Goal: Navigation & Orientation: Understand site structure

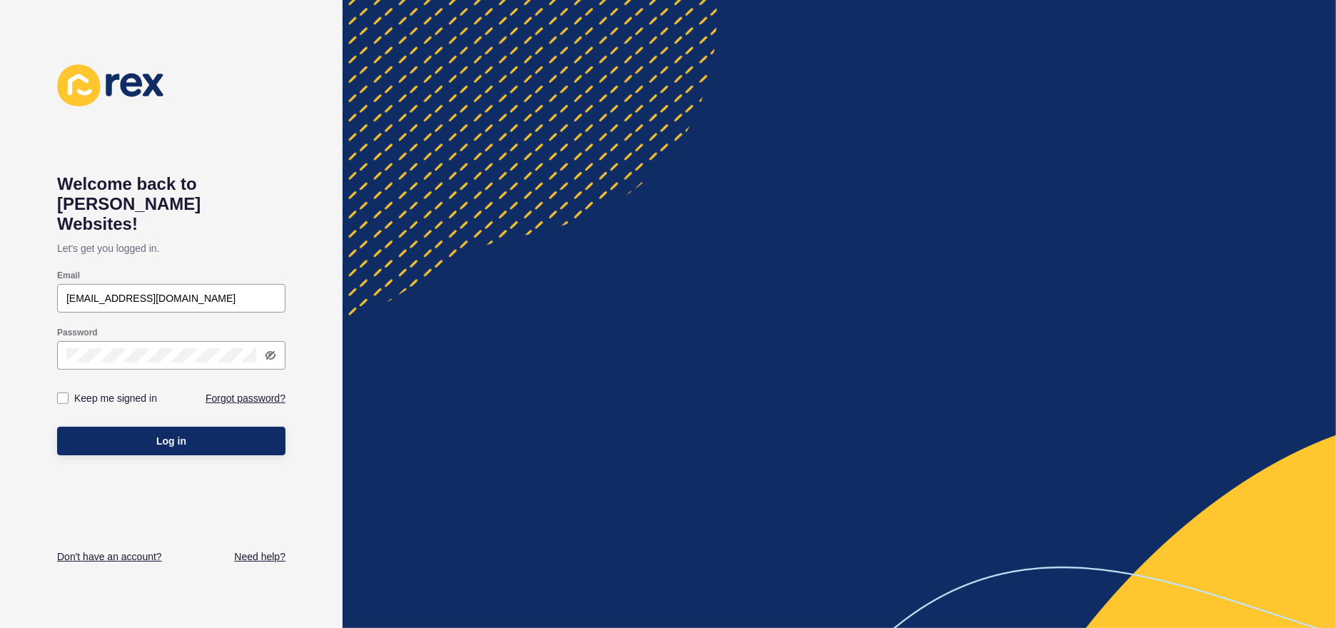
type input "lizs@ljhttr.co.nz"
click at [57, 427] on button "Log in" at bounding box center [171, 441] width 228 height 29
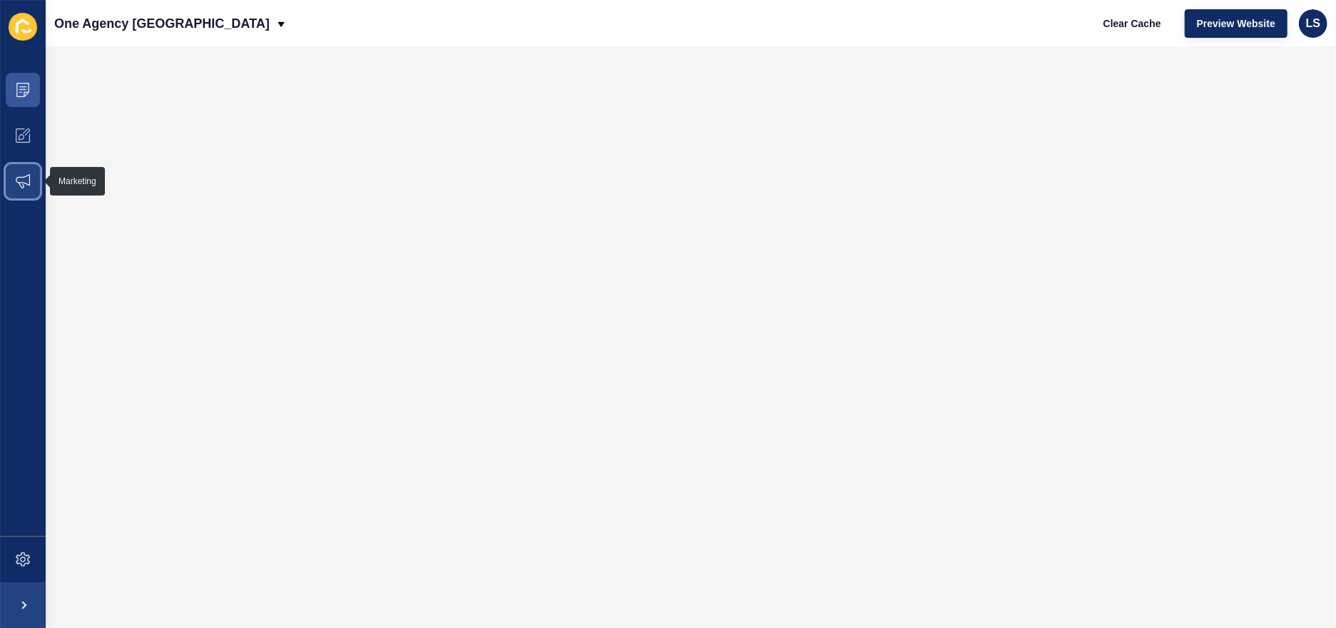
click at [26, 178] on icon at bounding box center [23, 181] width 14 height 14
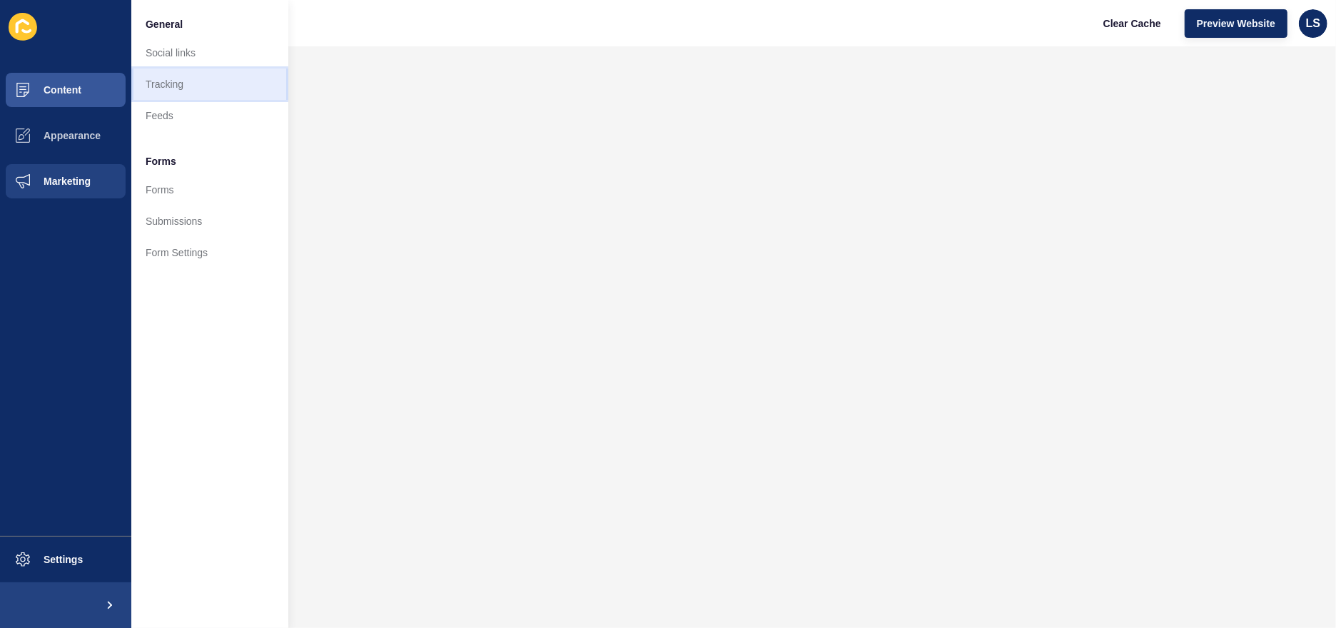
click at [164, 82] on link "Tracking" at bounding box center [209, 83] width 157 height 31
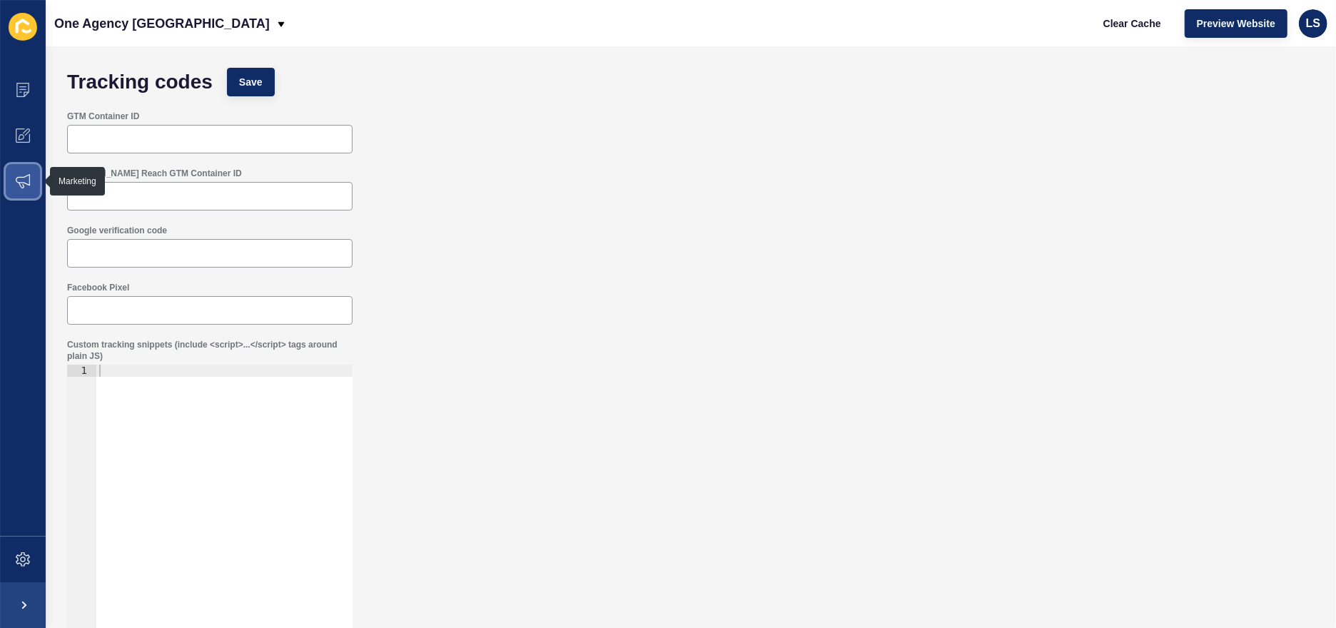
click at [25, 178] on icon at bounding box center [23, 181] width 14 height 14
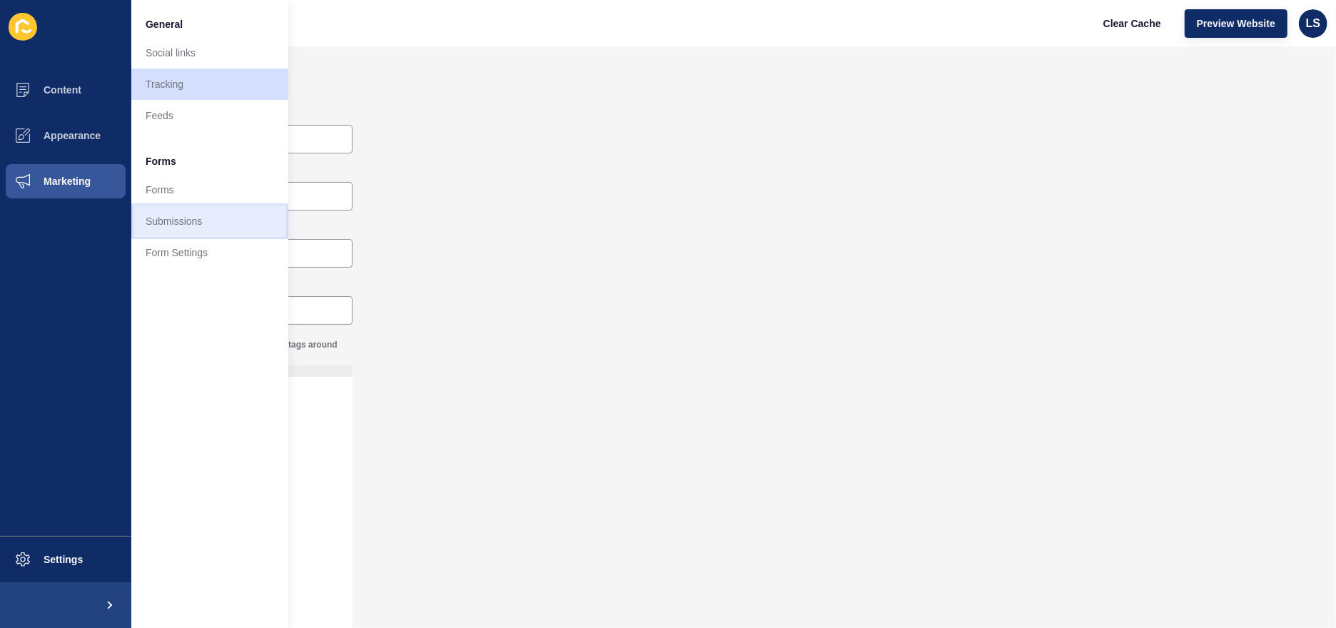
click at [164, 223] on link "Submissions" at bounding box center [209, 220] width 157 height 31
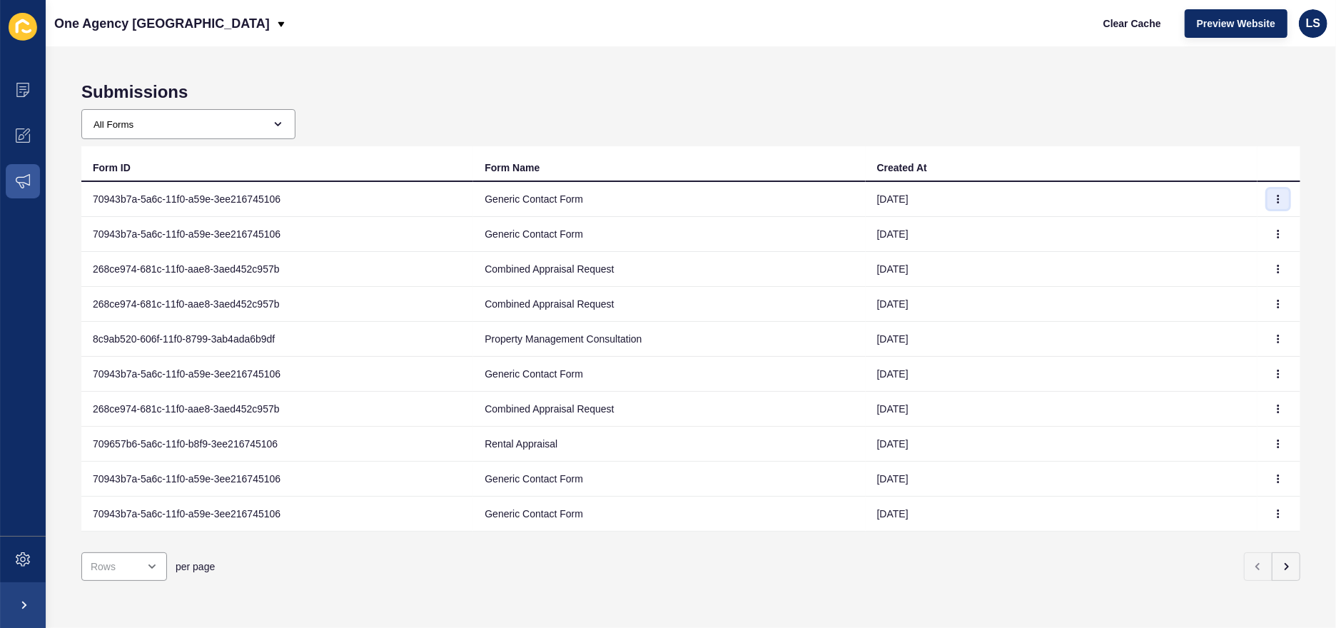
click at [1274, 195] on icon "button" at bounding box center [1278, 199] width 9 height 9
click at [1207, 235] on link "View" at bounding box center [1227, 227] width 100 height 31
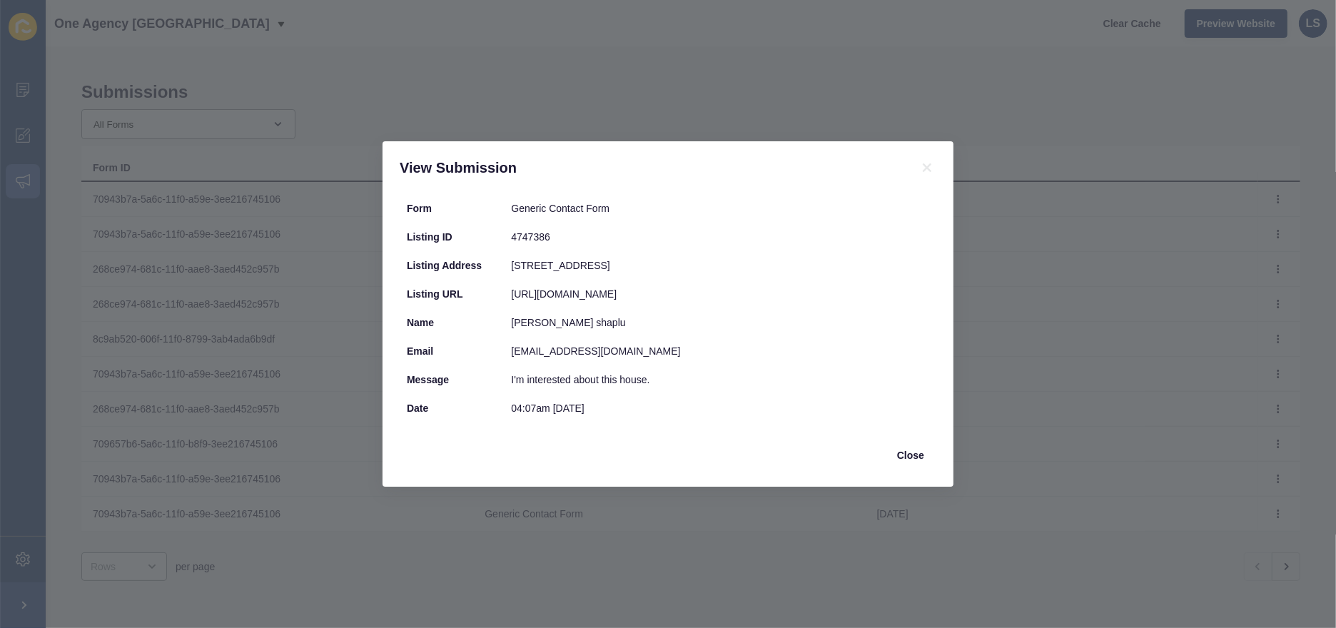
click at [186, 239] on div "View Submission Form Generic Contact Form Listing ID 4747386 Listing Address 82…" at bounding box center [668, 314] width 1336 height 628
click at [925, 166] on icon at bounding box center [927, 167] width 9 height 9
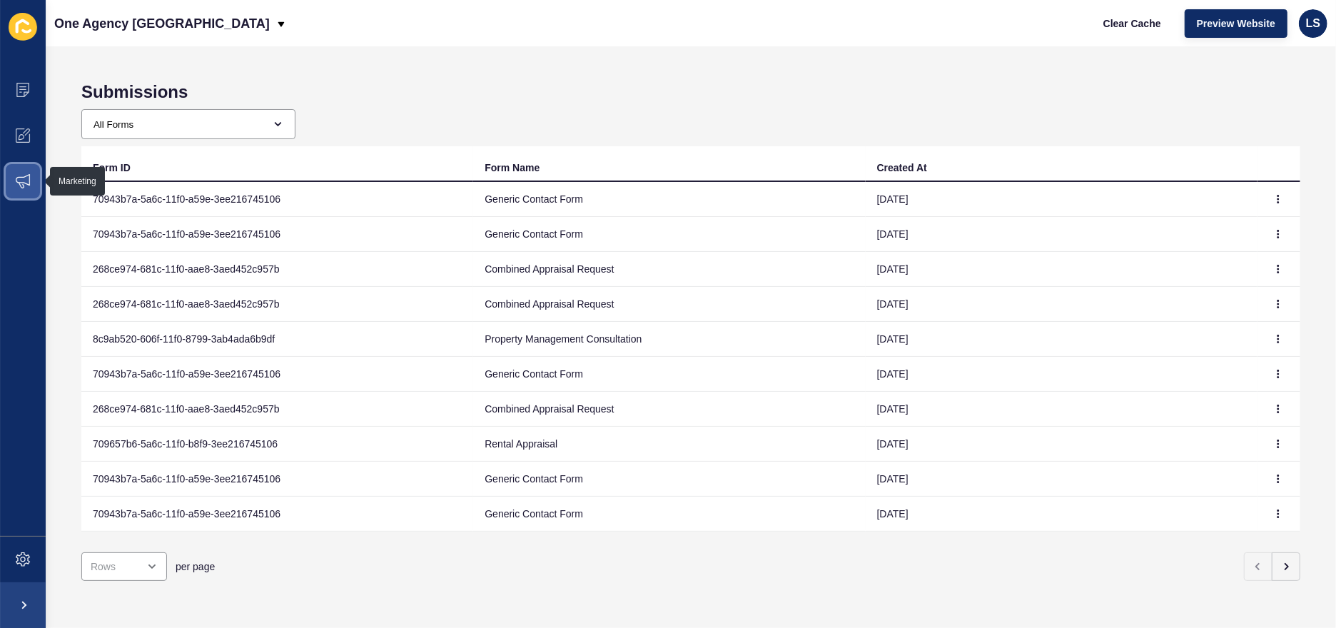
click at [30, 178] on span at bounding box center [23, 181] width 46 height 46
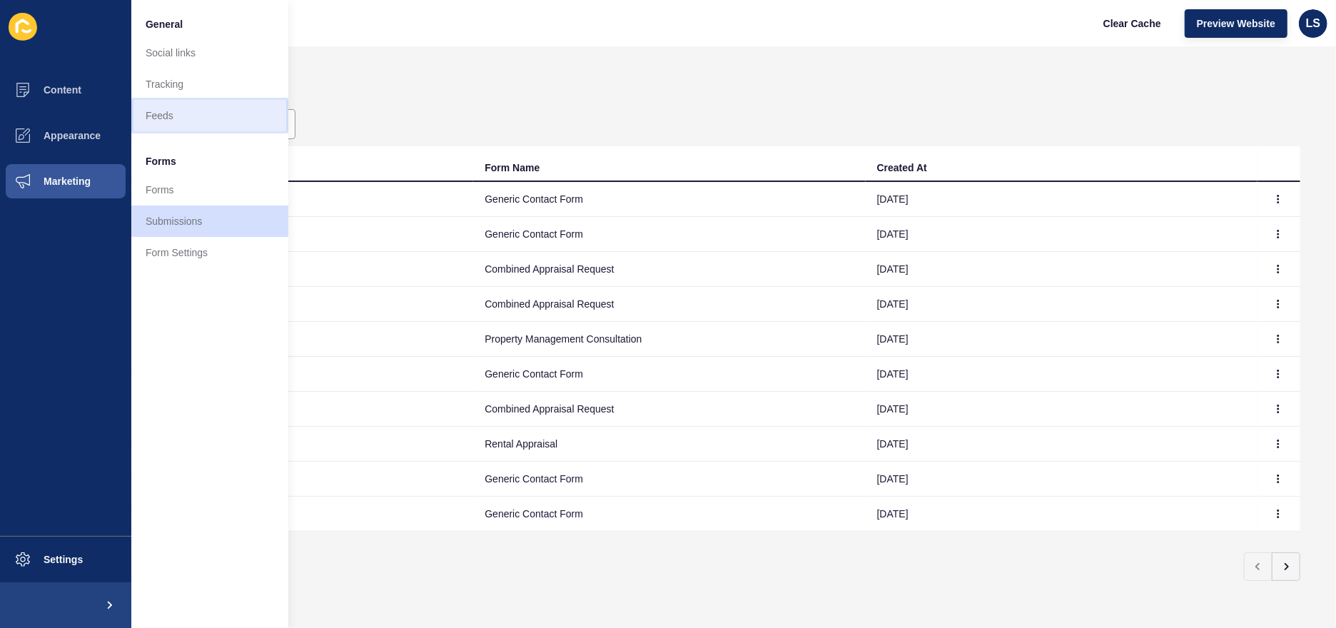
click at [176, 110] on link "Feeds" at bounding box center [209, 115] width 157 height 31
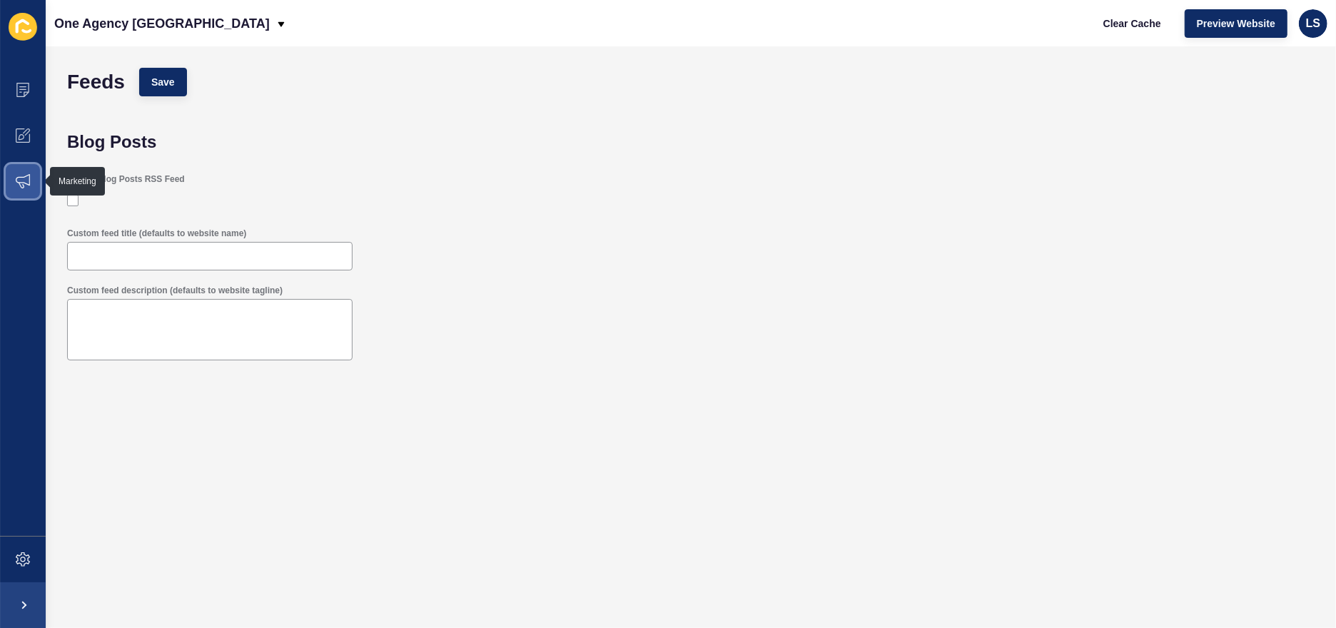
click at [21, 181] on icon at bounding box center [23, 181] width 14 height 14
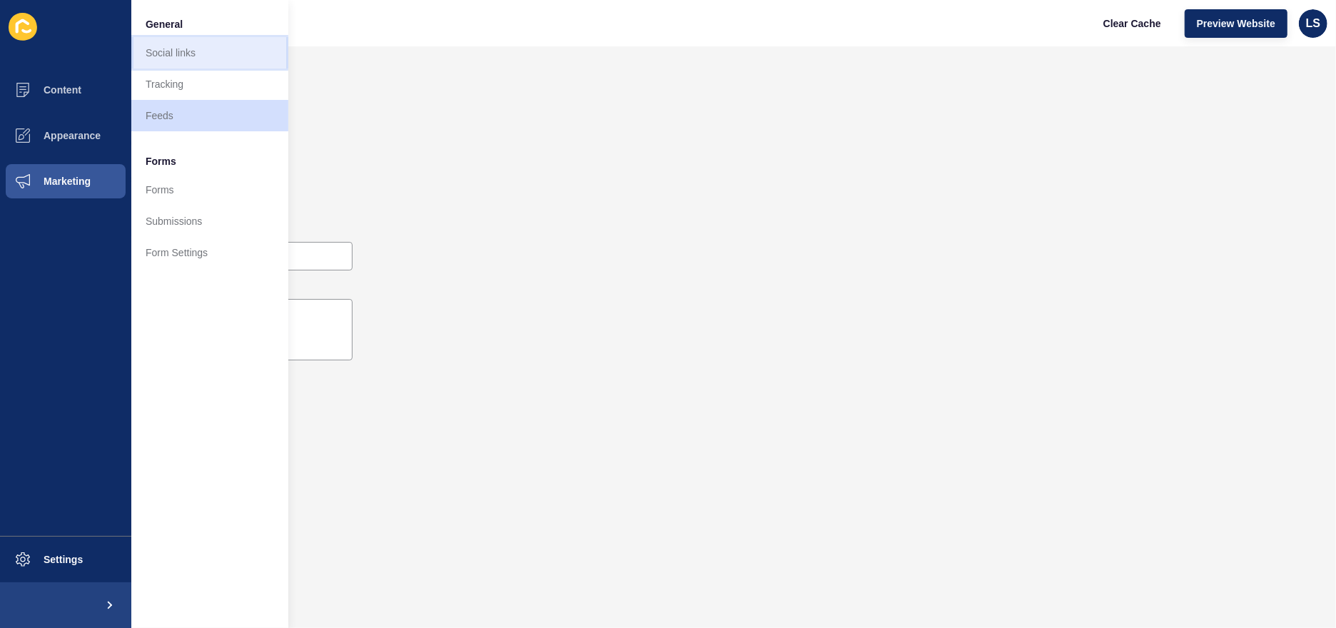
click at [166, 50] on link "Social links" at bounding box center [209, 52] width 157 height 31
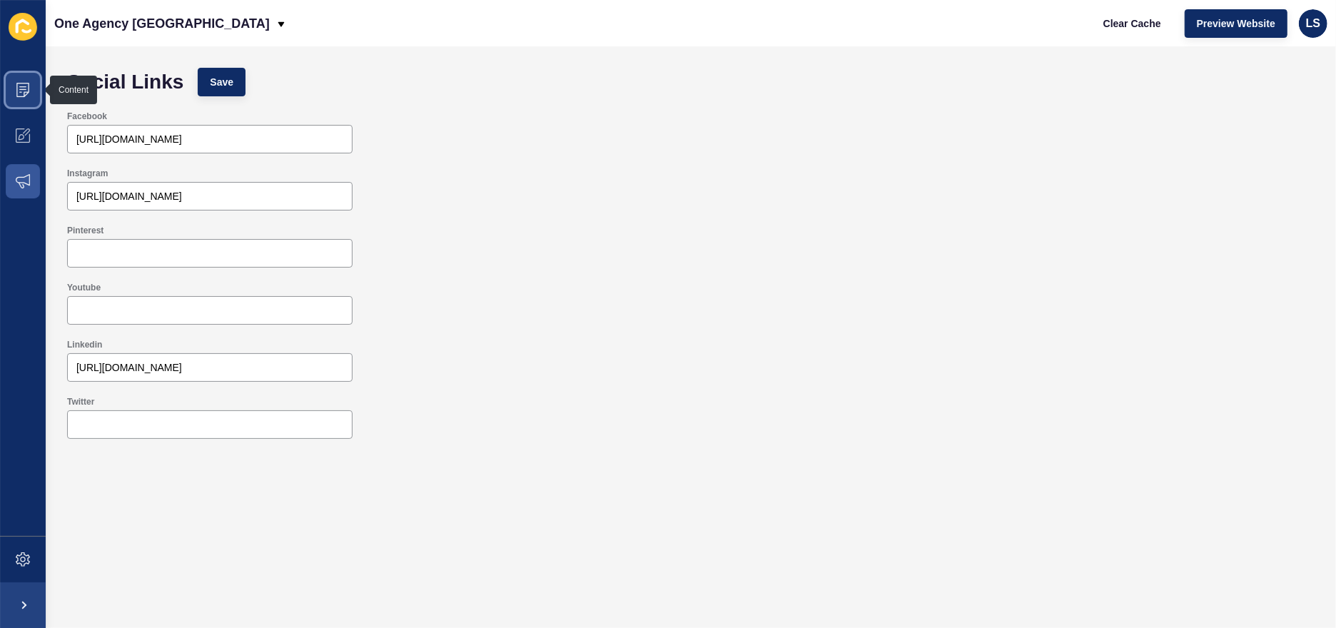
click at [27, 89] on icon at bounding box center [23, 90] width 14 height 14
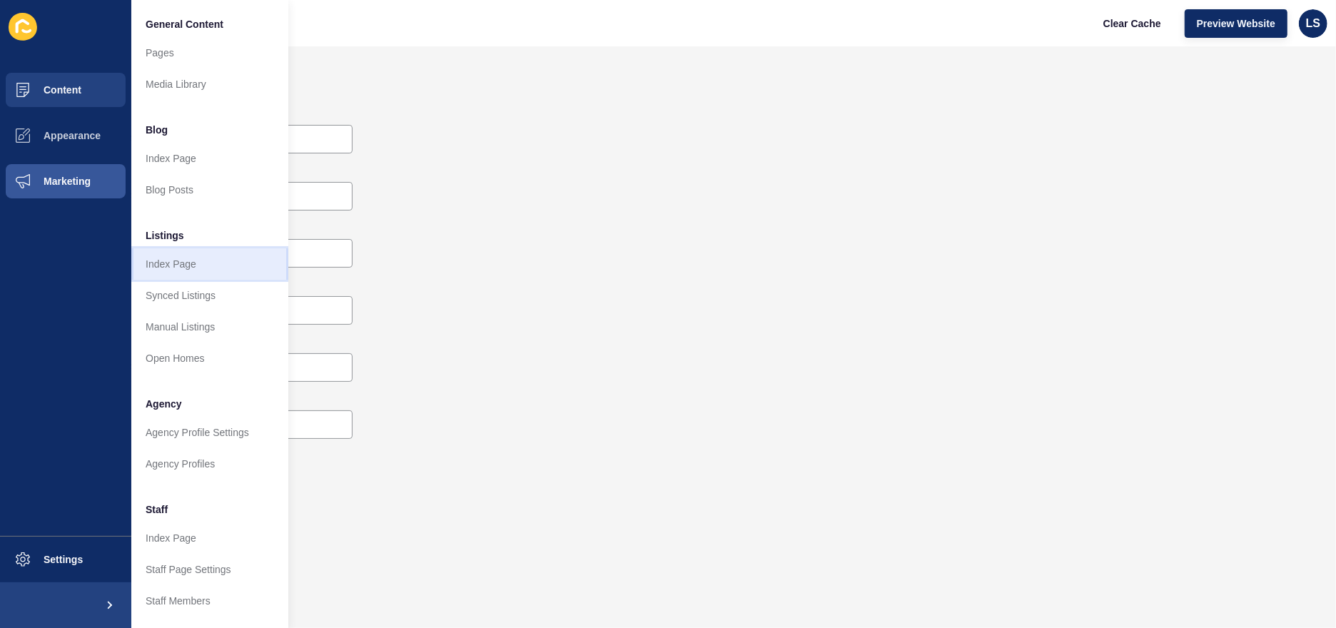
click at [210, 269] on link "Index Page" at bounding box center [209, 263] width 157 height 31
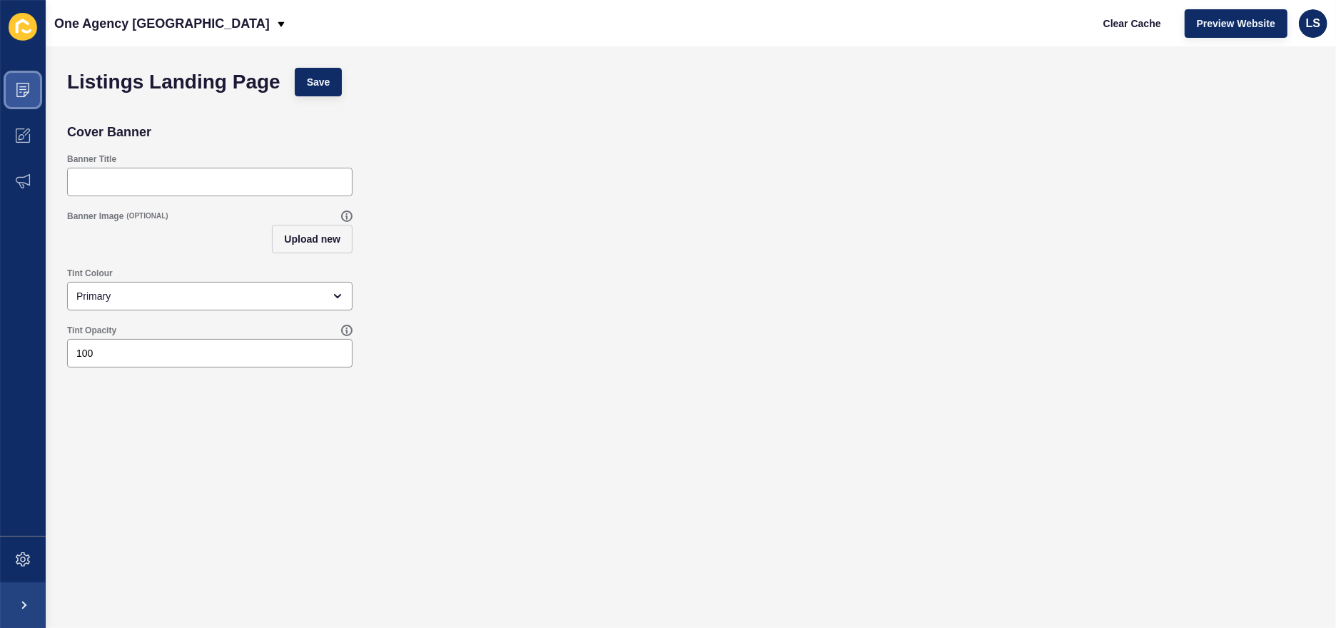
click at [31, 91] on span at bounding box center [23, 90] width 46 height 46
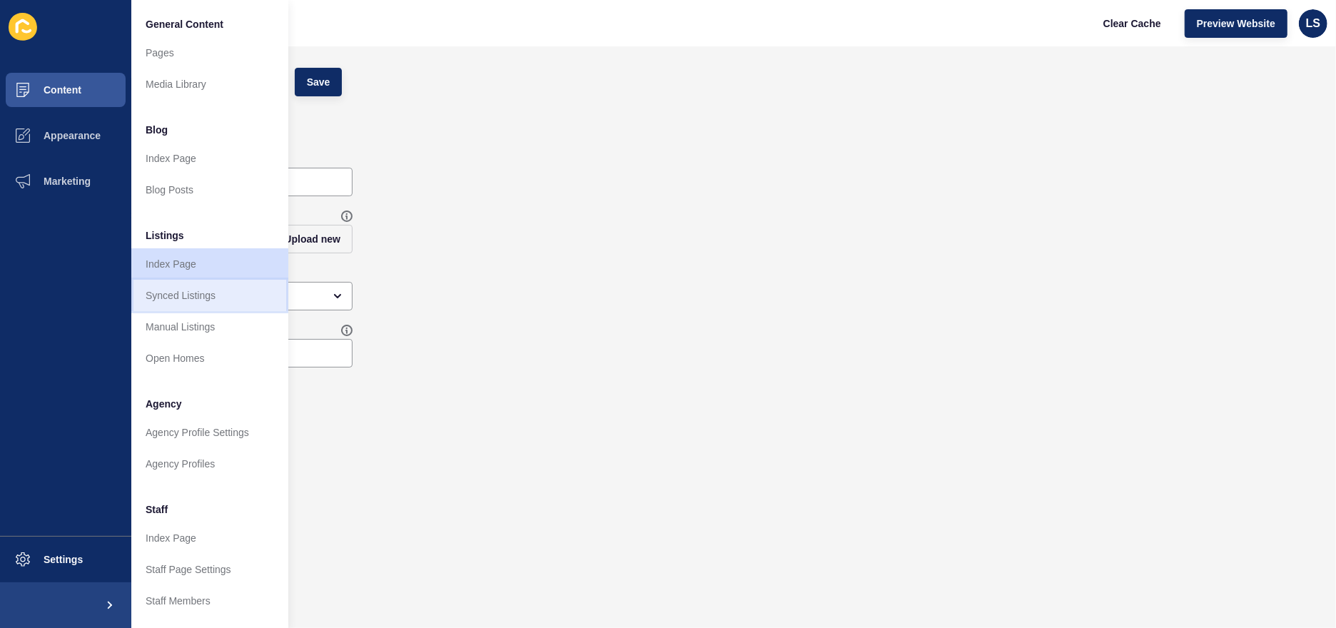
click at [170, 300] on link "Synced Listings" at bounding box center [209, 295] width 157 height 31
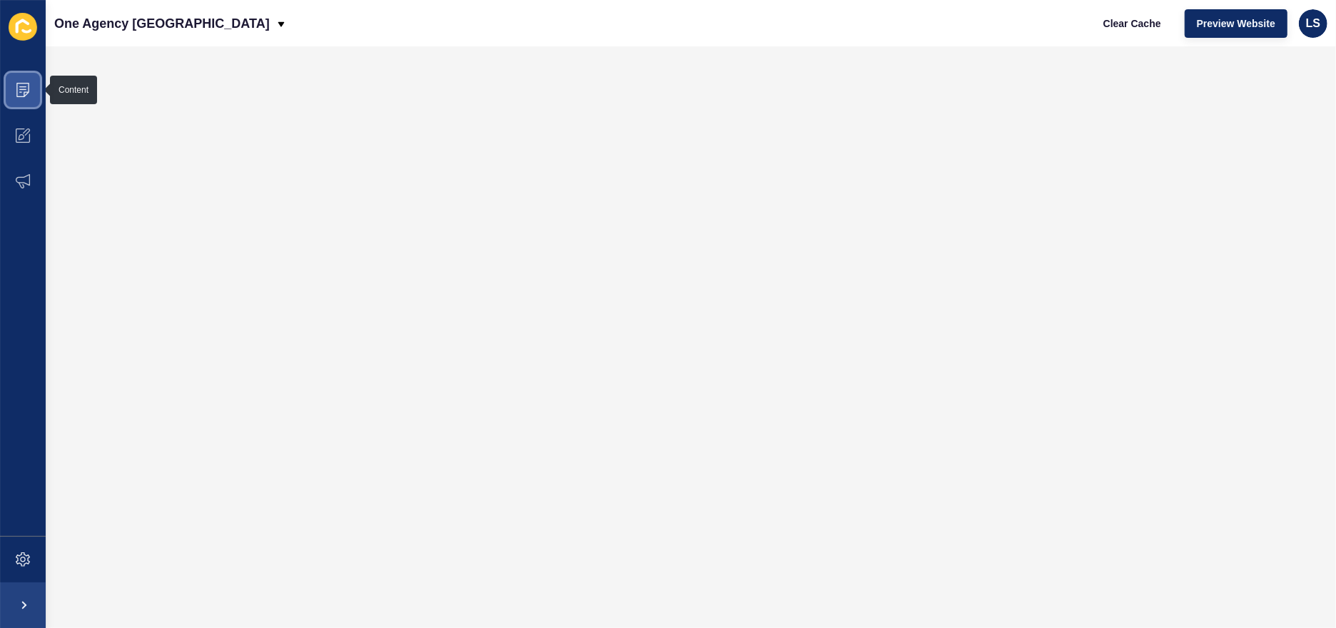
click at [23, 89] on icon at bounding box center [22, 89] width 7 height 1
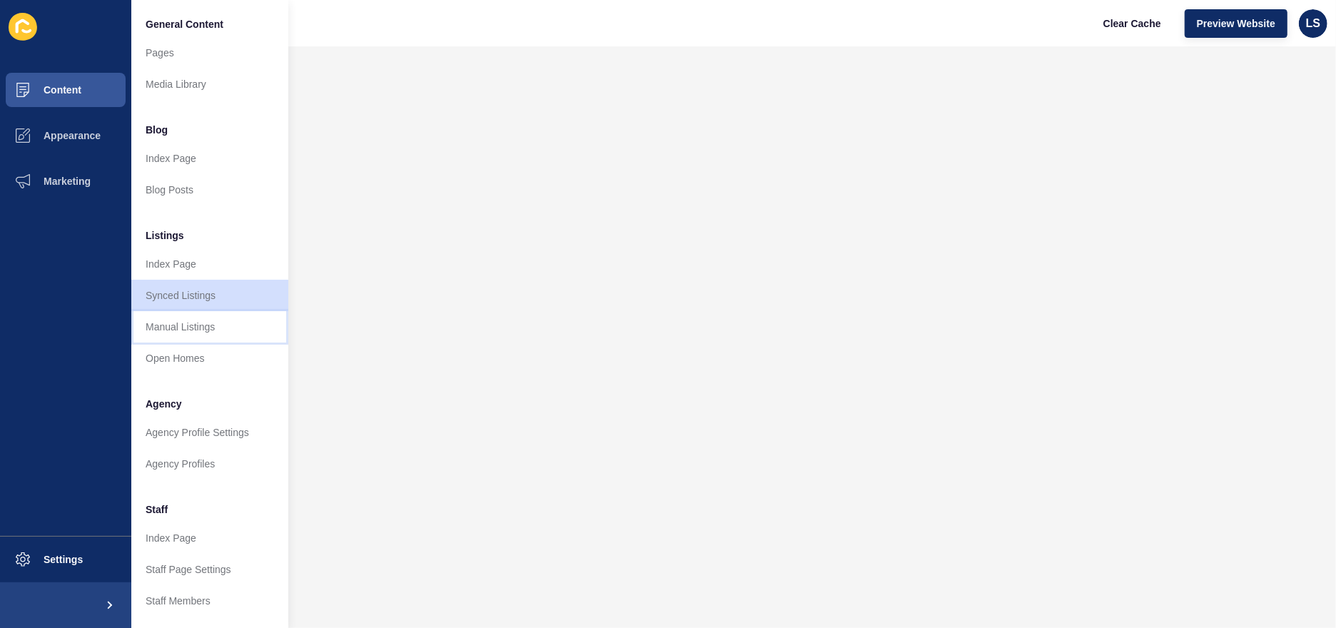
click at [188, 328] on link "Manual Listings" at bounding box center [209, 326] width 157 height 31
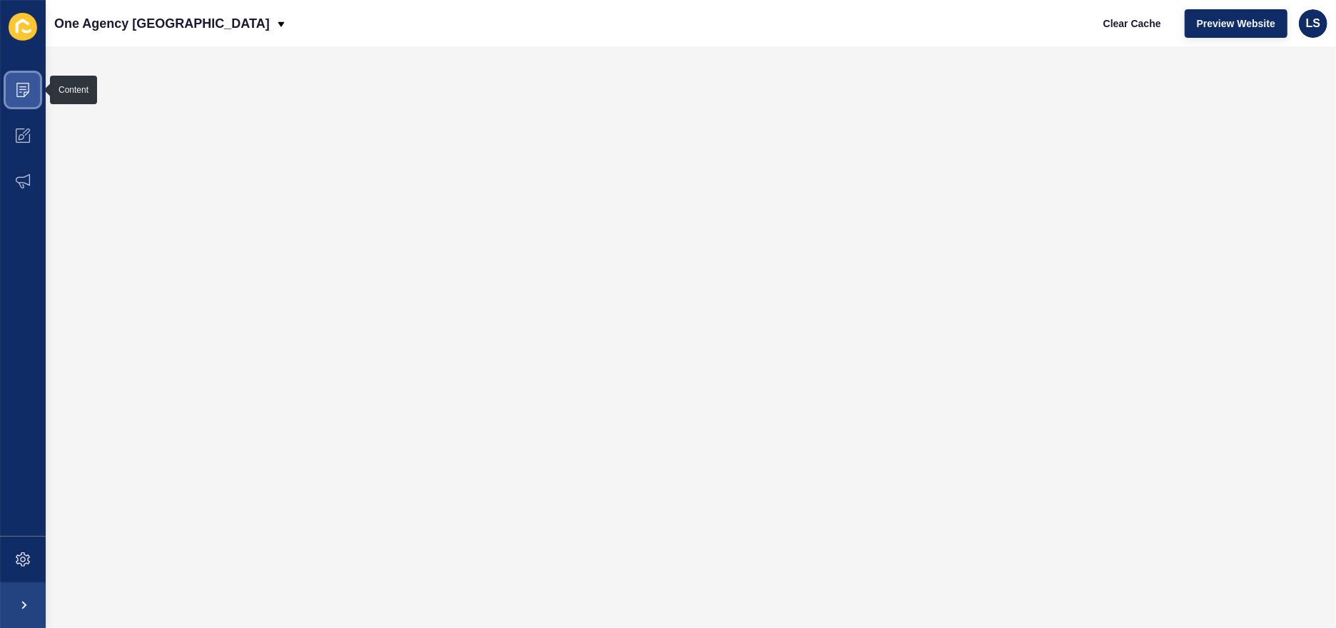
click at [23, 90] on icon at bounding box center [23, 90] width 14 height 14
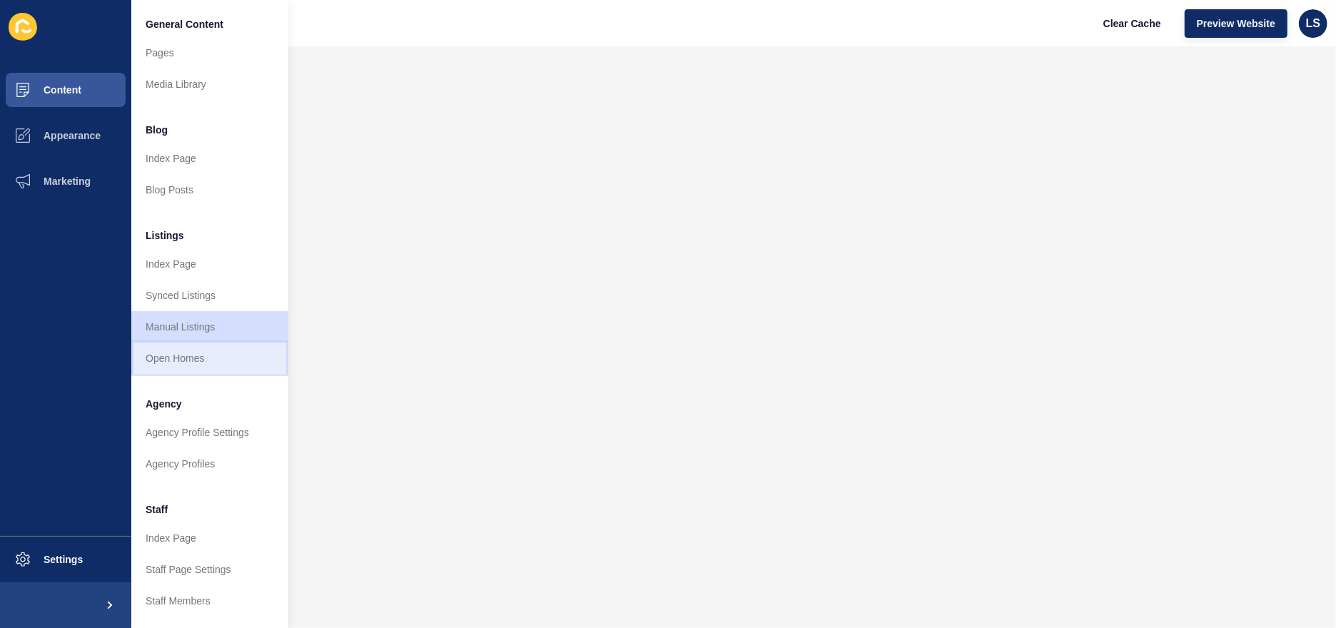
click at [158, 360] on link "Open Homes" at bounding box center [209, 357] width 157 height 31
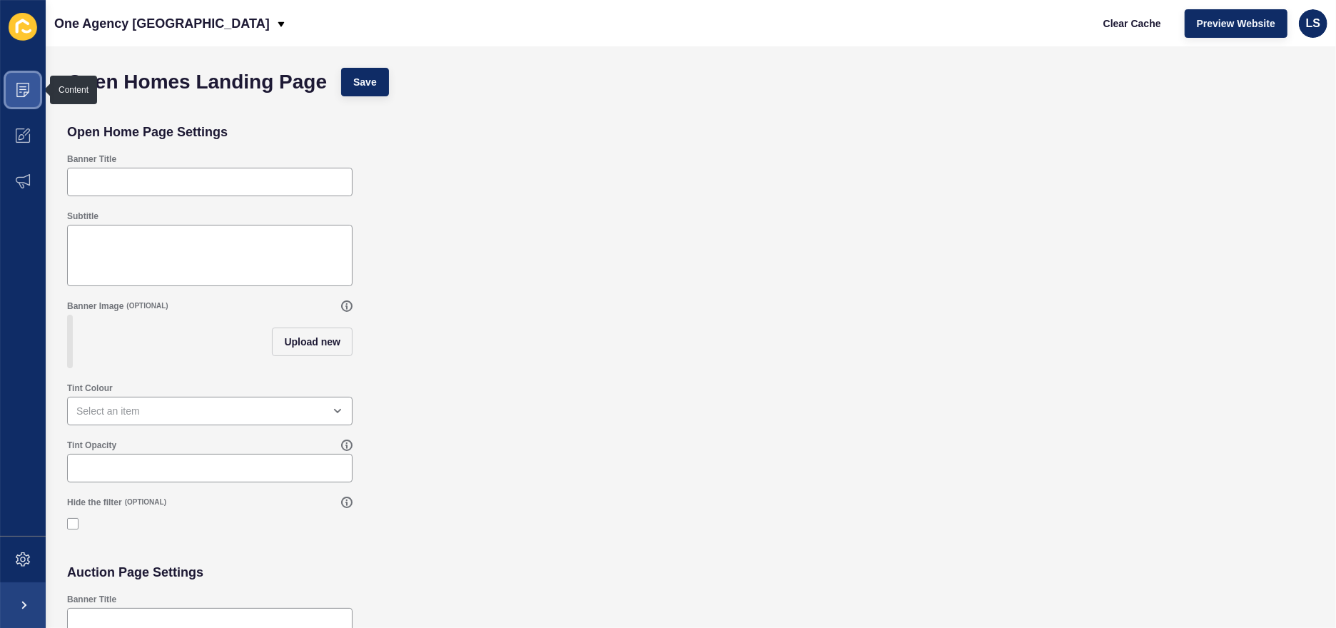
click at [32, 90] on span at bounding box center [23, 90] width 46 height 46
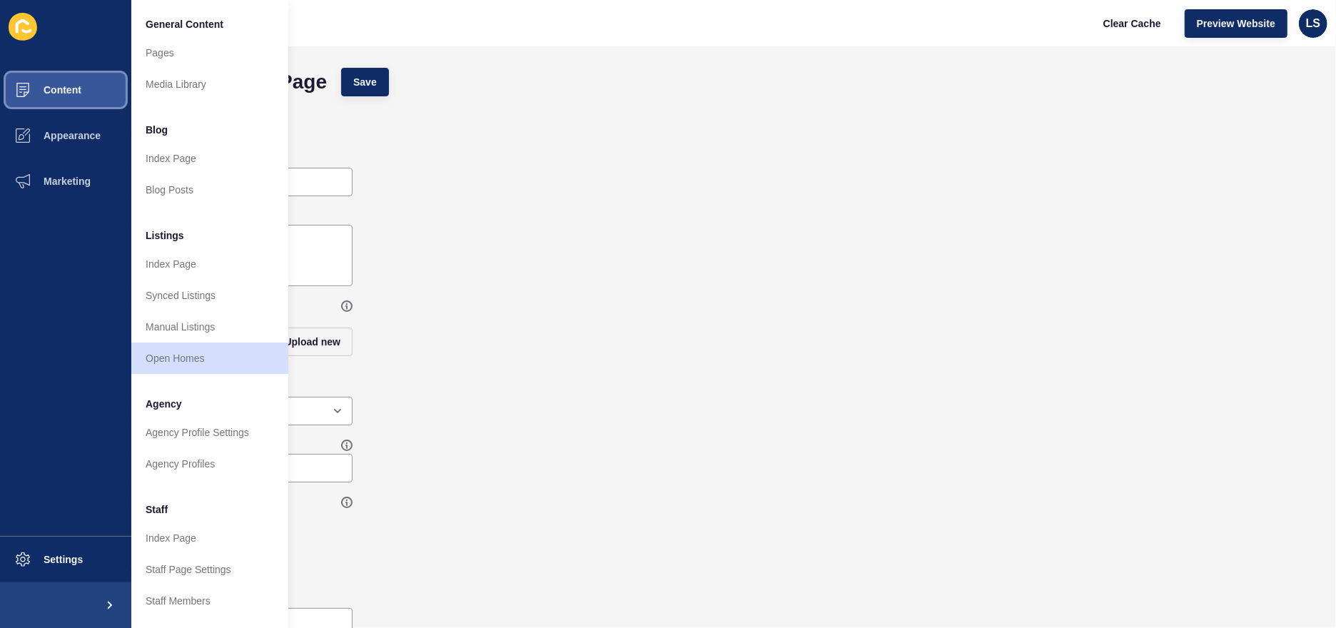
click at [46, 90] on span "Content" at bounding box center [39, 89] width 83 height 11
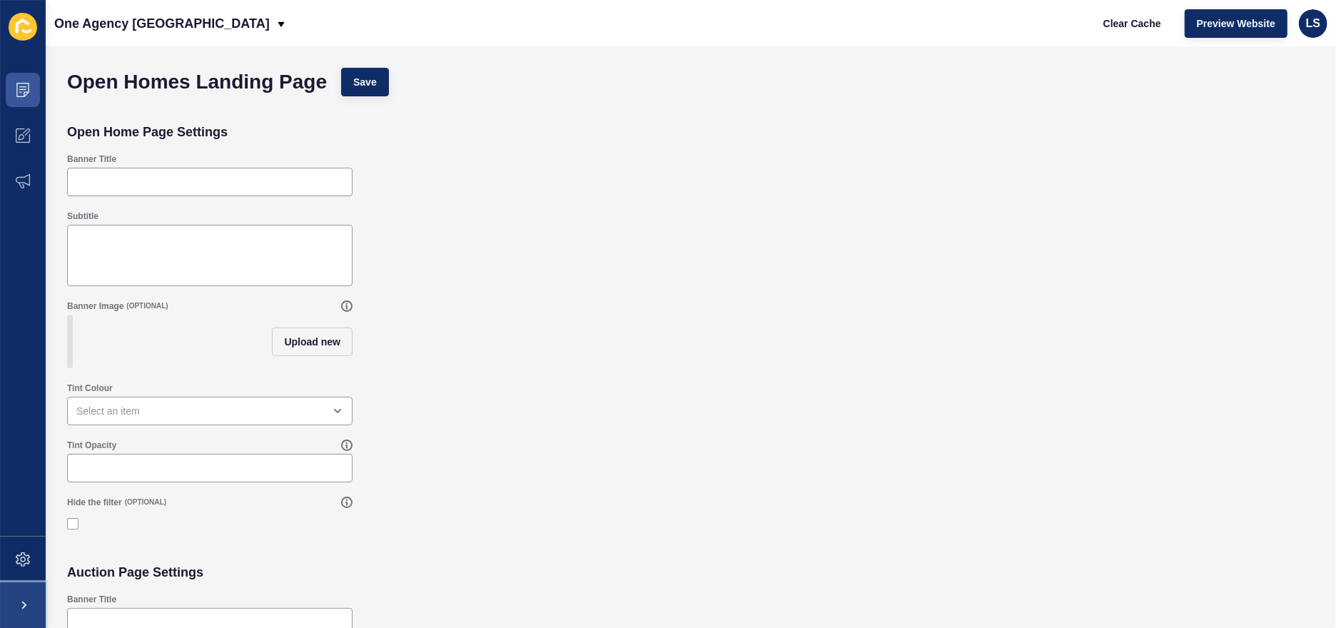
click at [29, 601] on span at bounding box center [23, 605] width 46 height 46
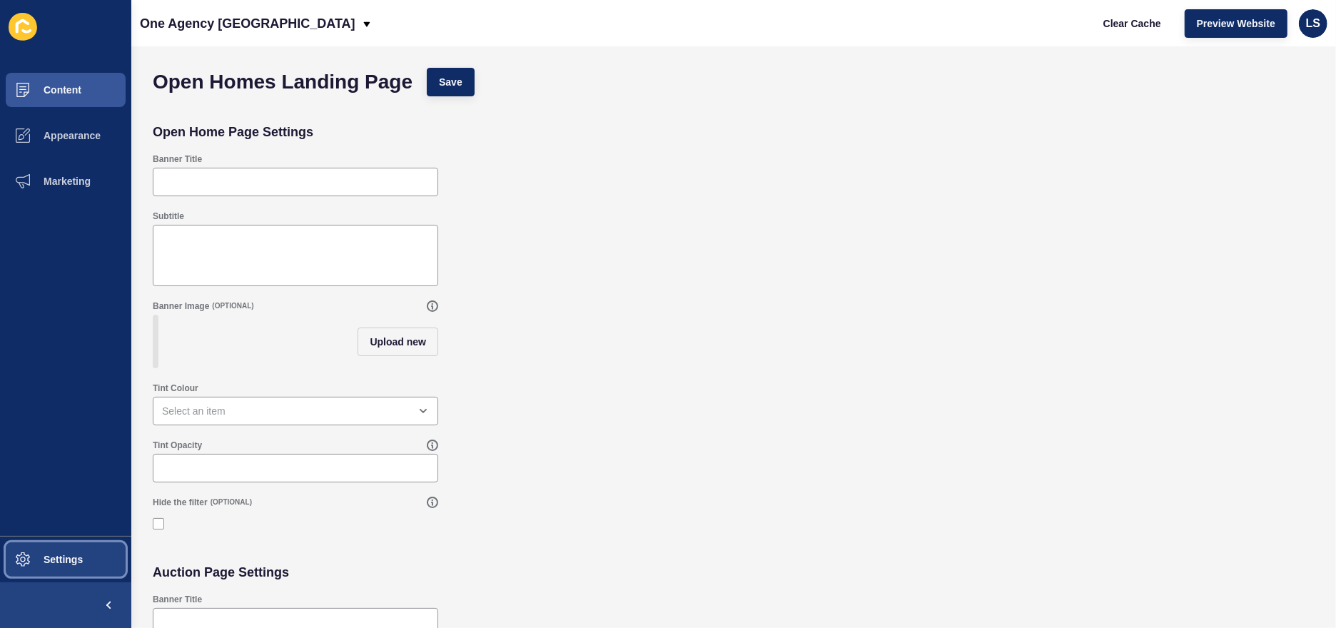
click at [51, 554] on span "Settings" at bounding box center [40, 559] width 85 height 11
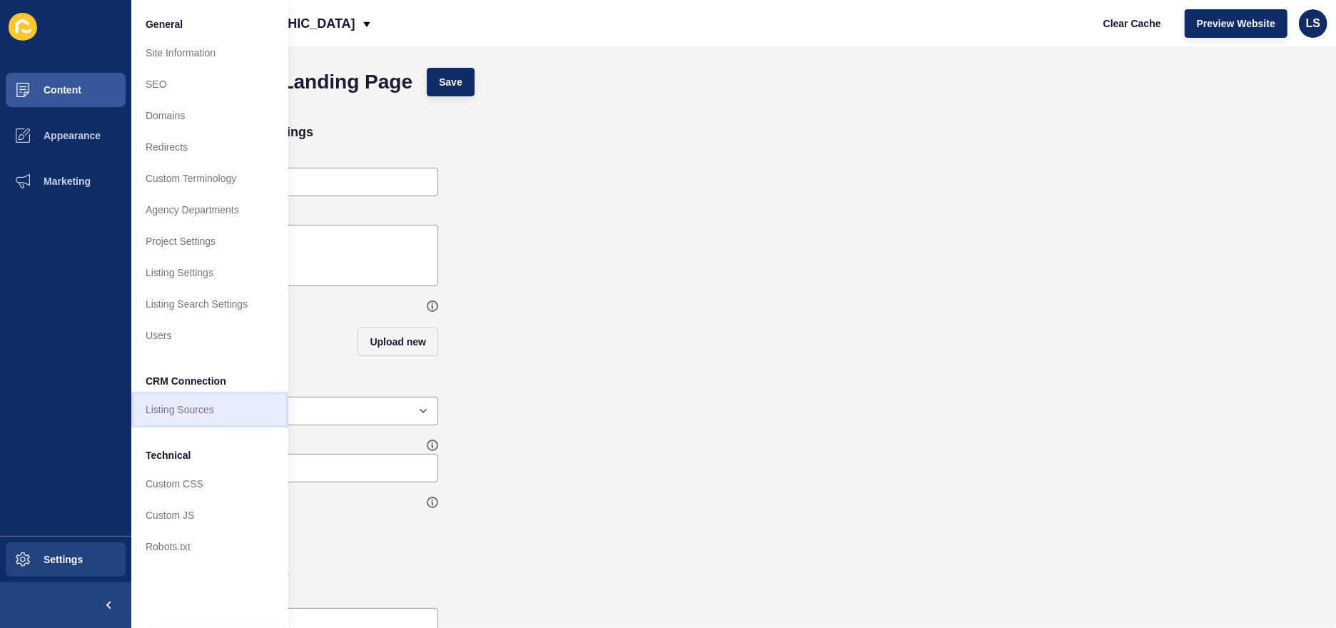
click at [164, 410] on link "Listing Sources" at bounding box center [209, 409] width 157 height 31
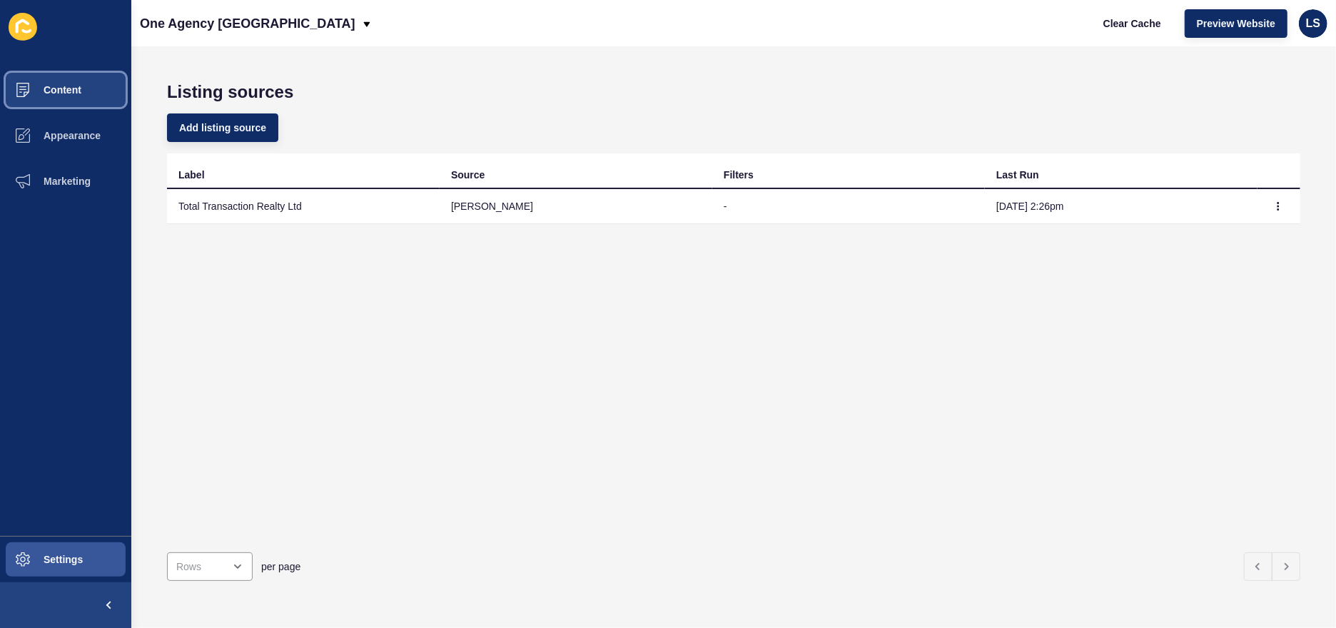
click at [57, 91] on span "Content" at bounding box center [39, 89] width 83 height 11
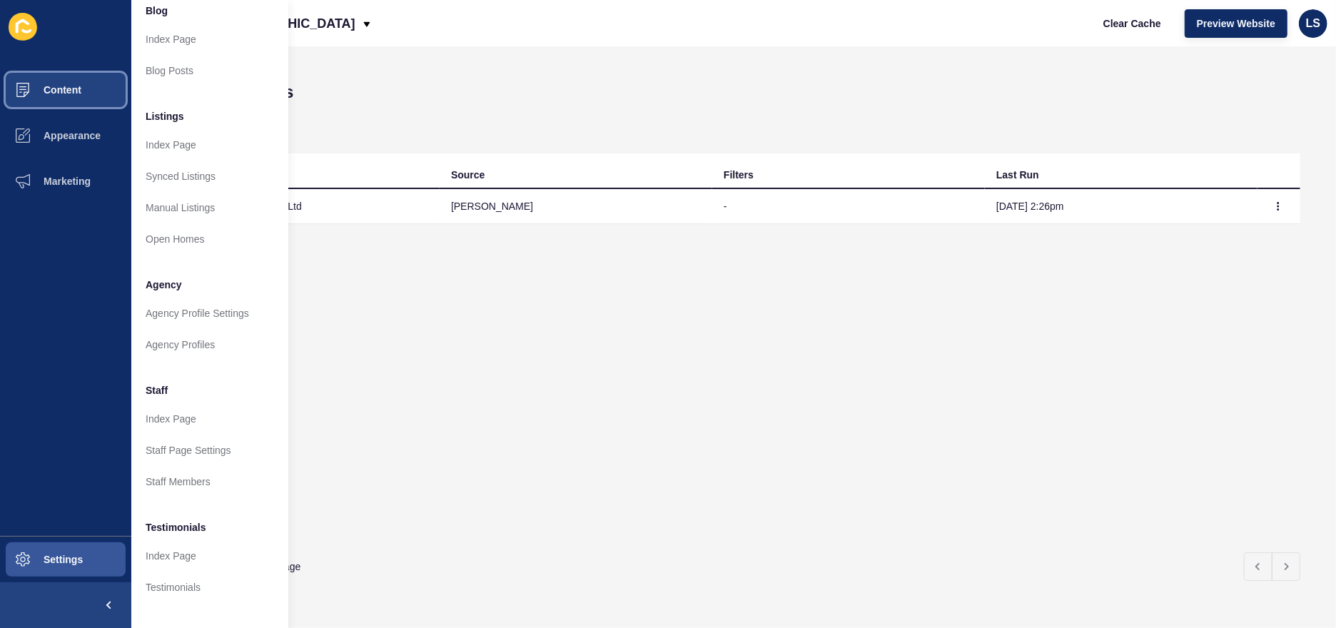
scroll to position [219, 0]
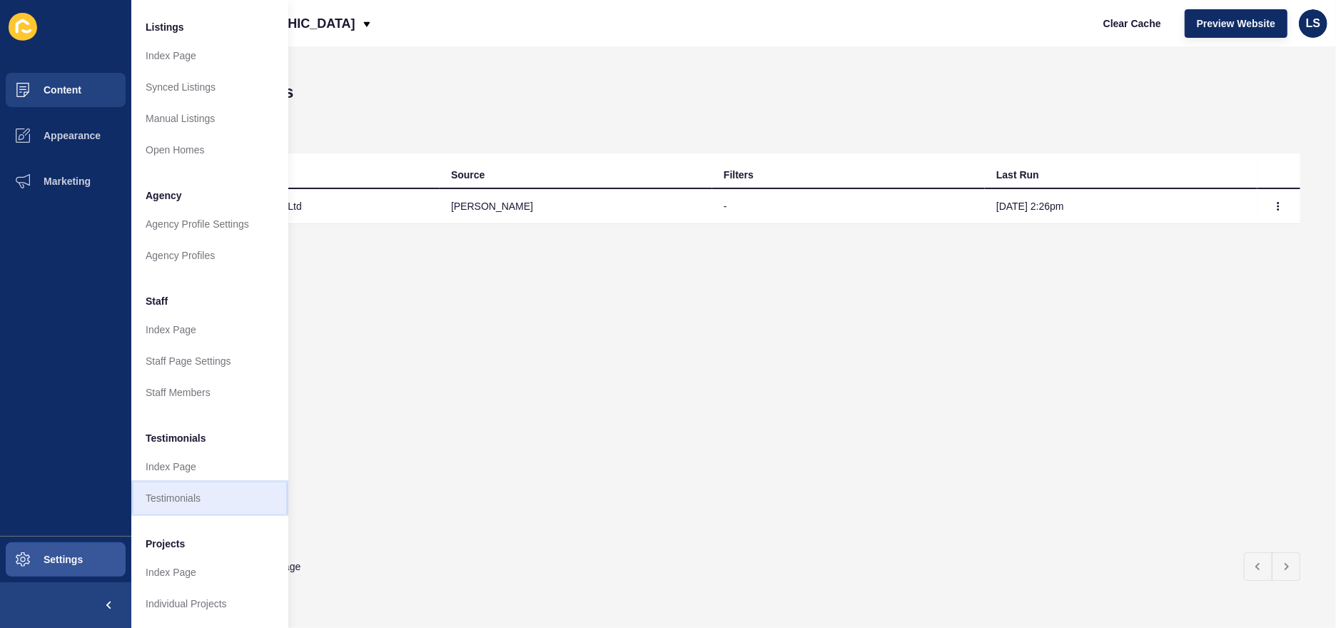
click at [182, 482] on link "Testimonials" at bounding box center [209, 497] width 157 height 31
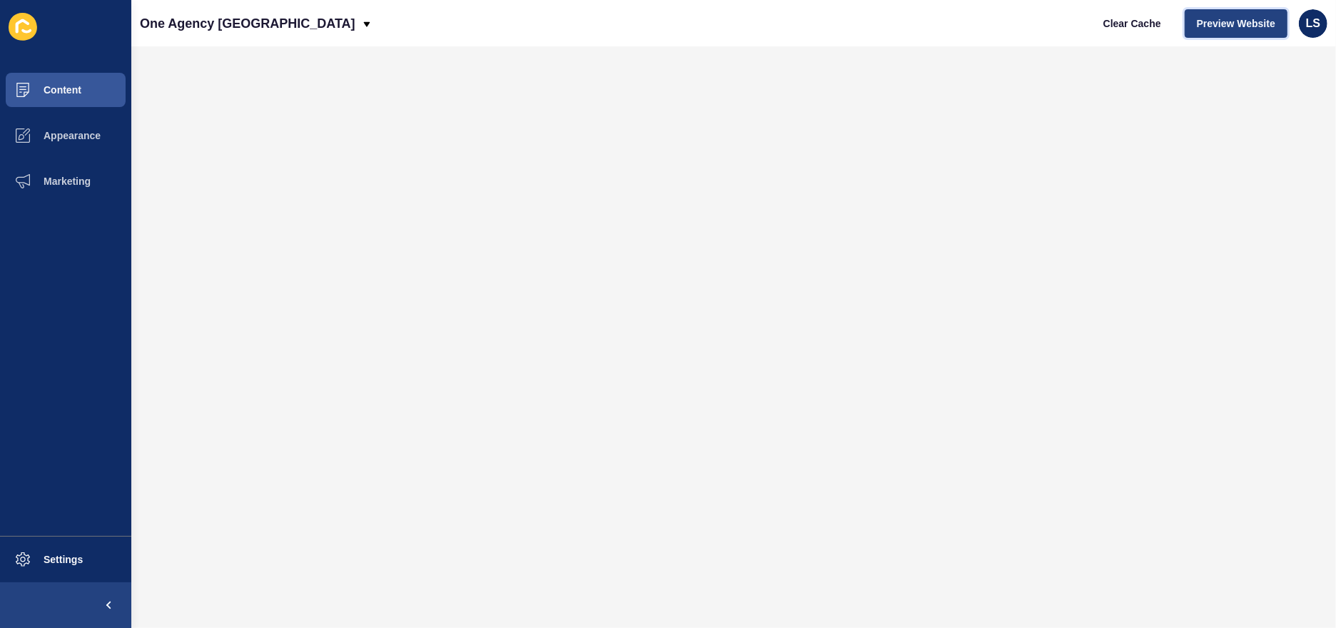
click at [1211, 24] on span "Preview Website" at bounding box center [1236, 23] width 78 height 14
